Goal: Obtain resource: Obtain resource

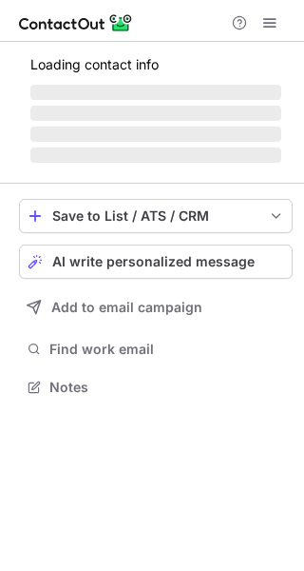
scroll to position [446, 304]
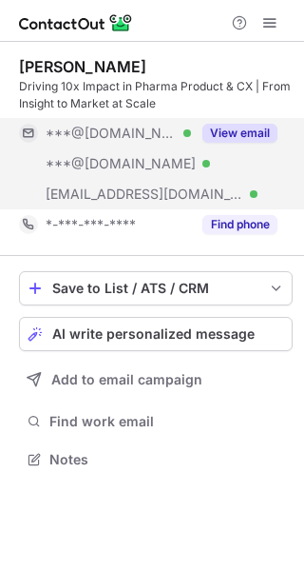
click at [241, 127] on button "View email" at bounding box center [240, 133] width 75 height 19
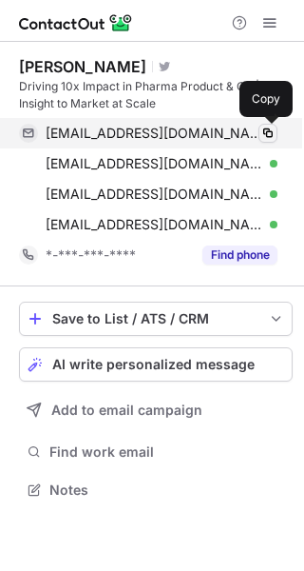
scroll to position [476, 304]
click at [269, 131] on span at bounding box center [268, 133] width 15 height 15
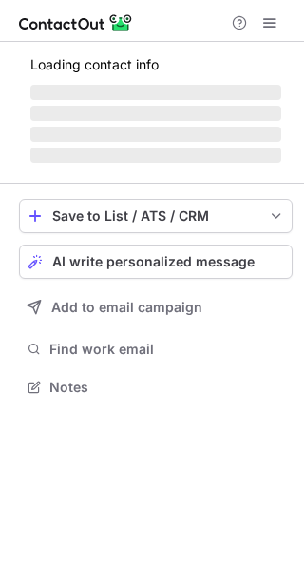
scroll to position [398, 304]
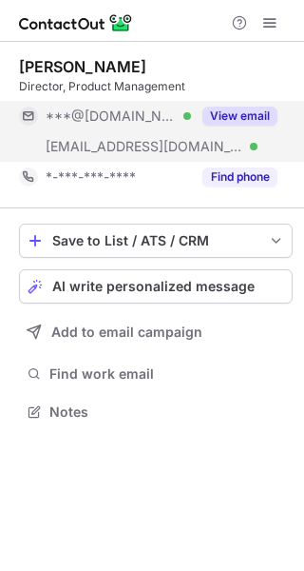
click at [234, 116] on button "View email" at bounding box center [240, 116] width 75 height 19
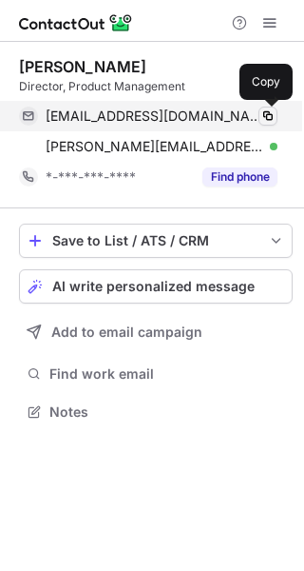
click at [270, 114] on span at bounding box center [268, 115] width 15 height 15
